Goal: Task Accomplishment & Management: Manage account settings

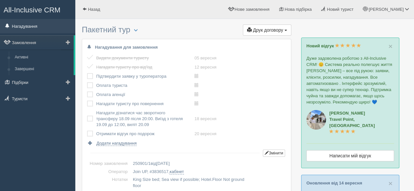
click at [32, 26] on link "Нагадування" at bounding box center [37, 26] width 75 height 14
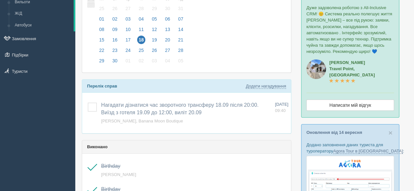
scroll to position [65, 0]
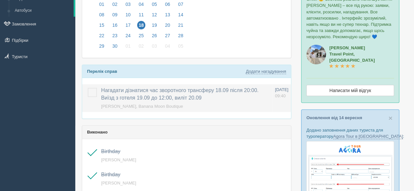
click at [88, 88] on label at bounding box center [88, 88] width 0 height 0
click at [0, 0] on input "checkbox" at bounding box center [0, 0] width 0 height 0
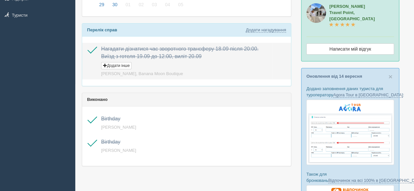
scroll to position [98, 0]
